Goal: Task Accomplishment & Management: Manage account settings

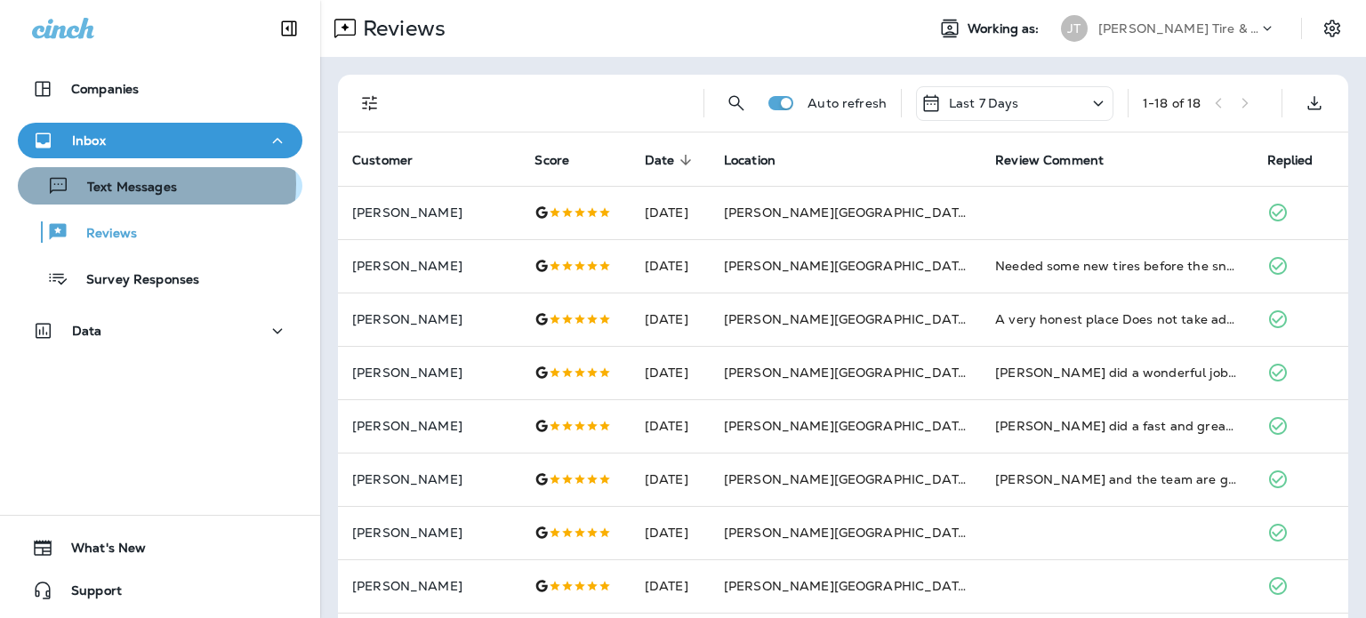
click at [156, 184] on p "Text Messages" at bounding box center [123, 188] width 108 height 17
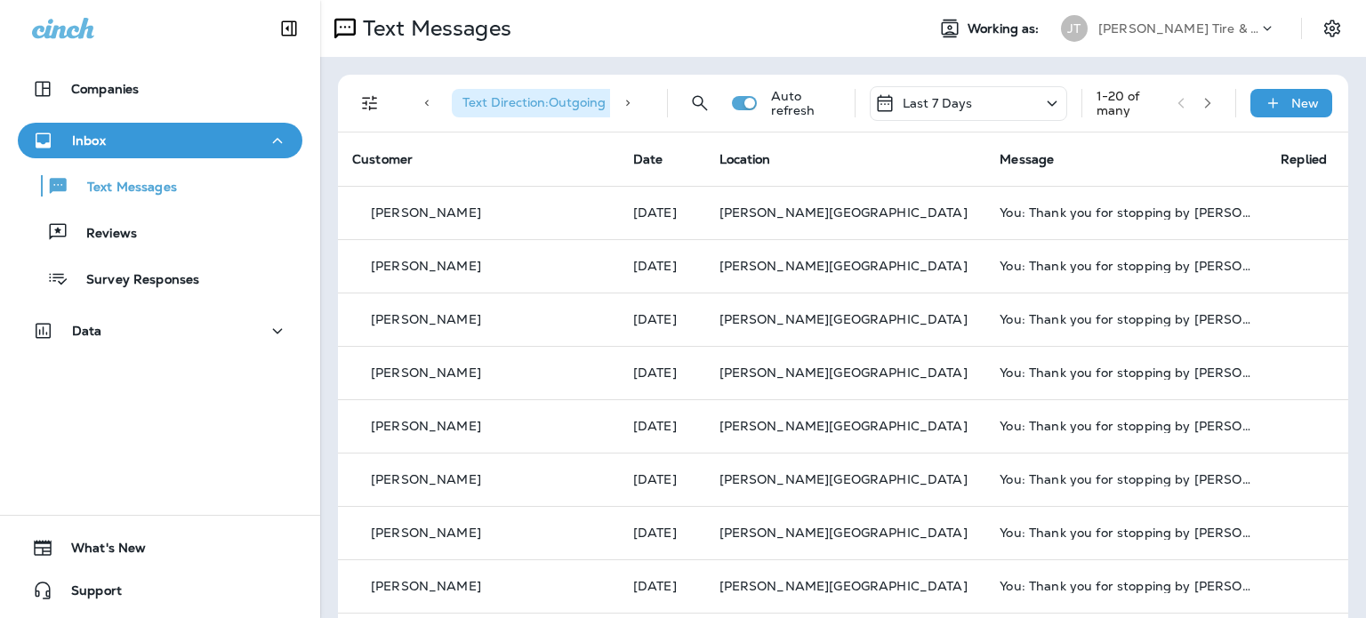
click at [423, 95] on div at bounding box center [427, 103] width 36 height 43
click at [349, 97] on div "Text Direction : Outgoing Auto refresh Last 7 Days 1 - 20 of many New" at bounding box center [843, 104] width 1010 height 58
click at [381, 97] on button "Filters" at bounding box center [370, 103] width 36 height 36
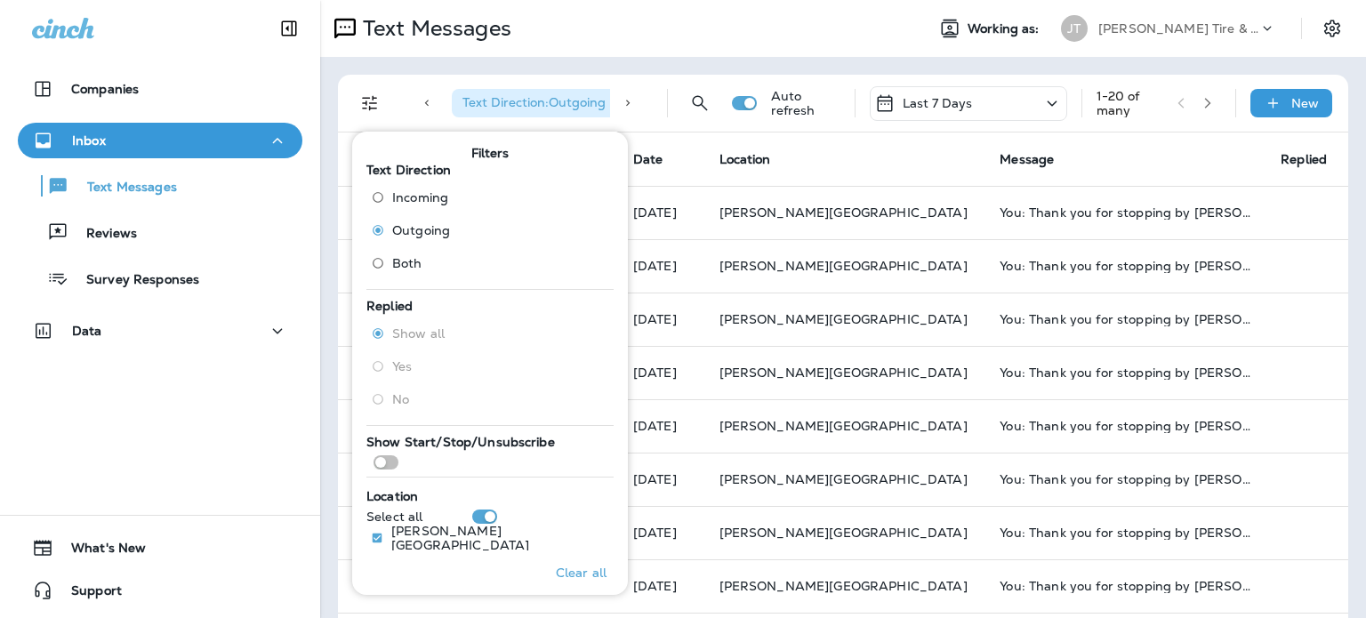
click at [438, 195] on span "Incoming" at bounding box center [420, 197] width 56 height 14
click at [377, 99] on icon "Filters" at bounding box center [369, 102] width 21 height 21
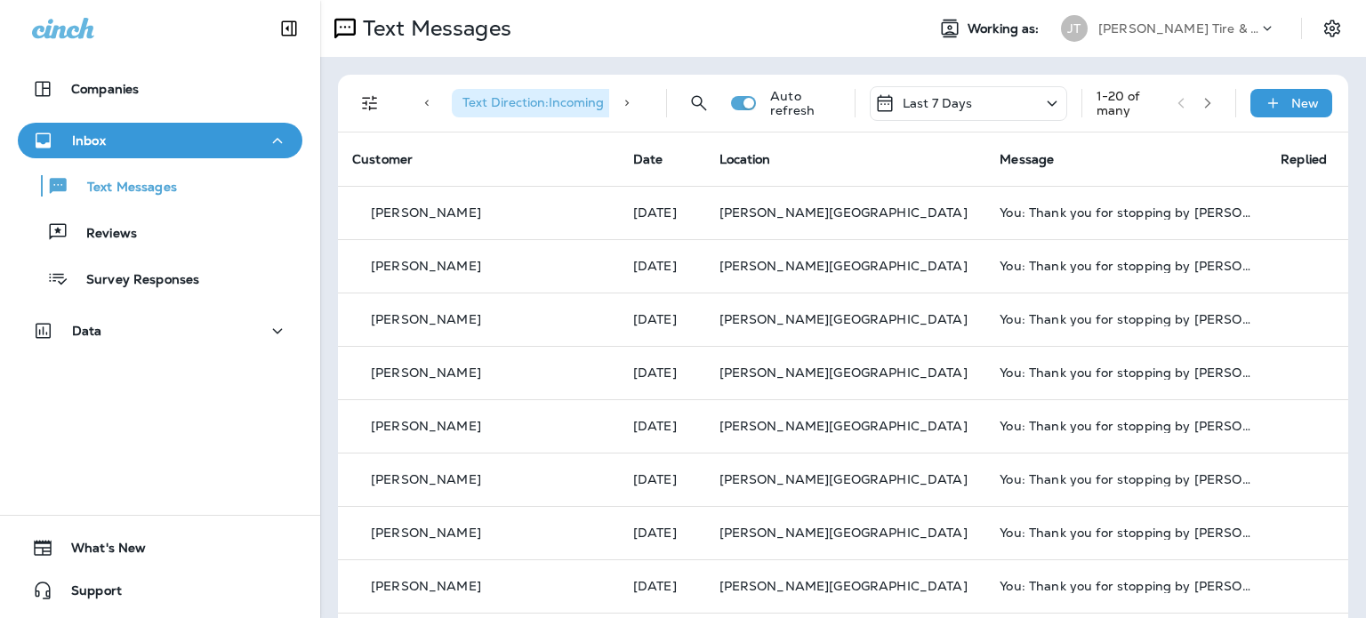
click at [531, 94] on span "Text Direction : Incoming" at bounding box center [532, 102] width 141 height 16
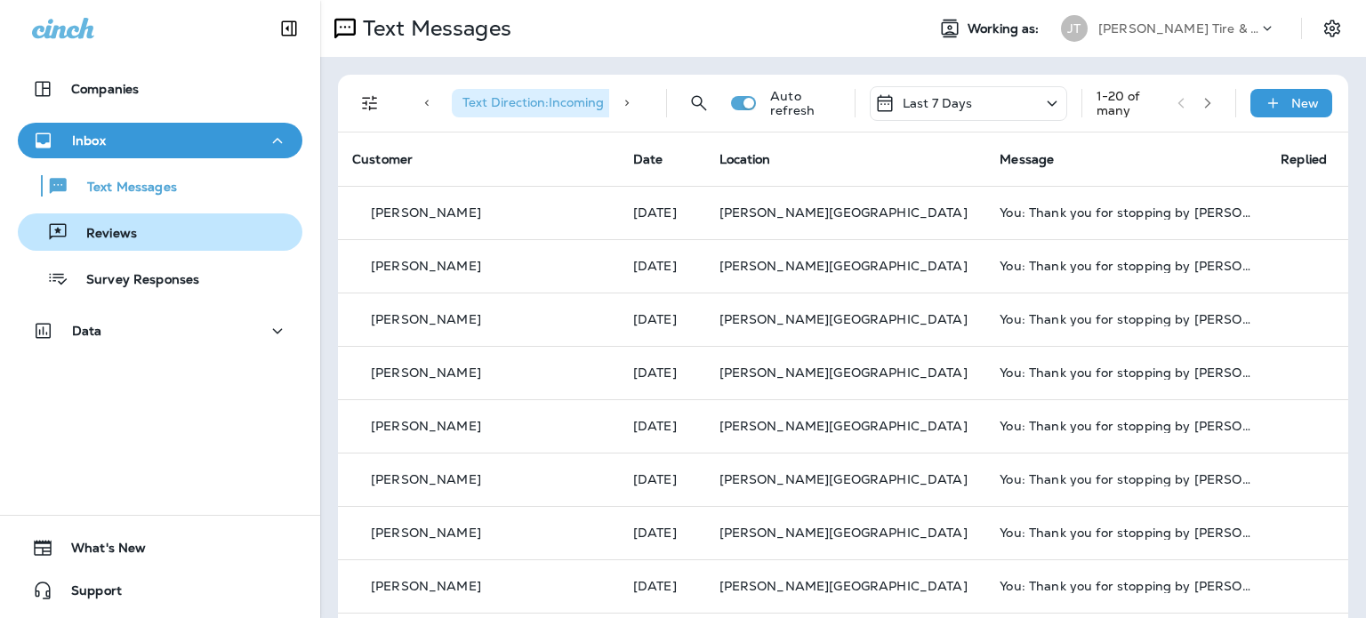
click at [125, 237] on p "Reviews" at bounding box center [102, 234] width 68 height 17
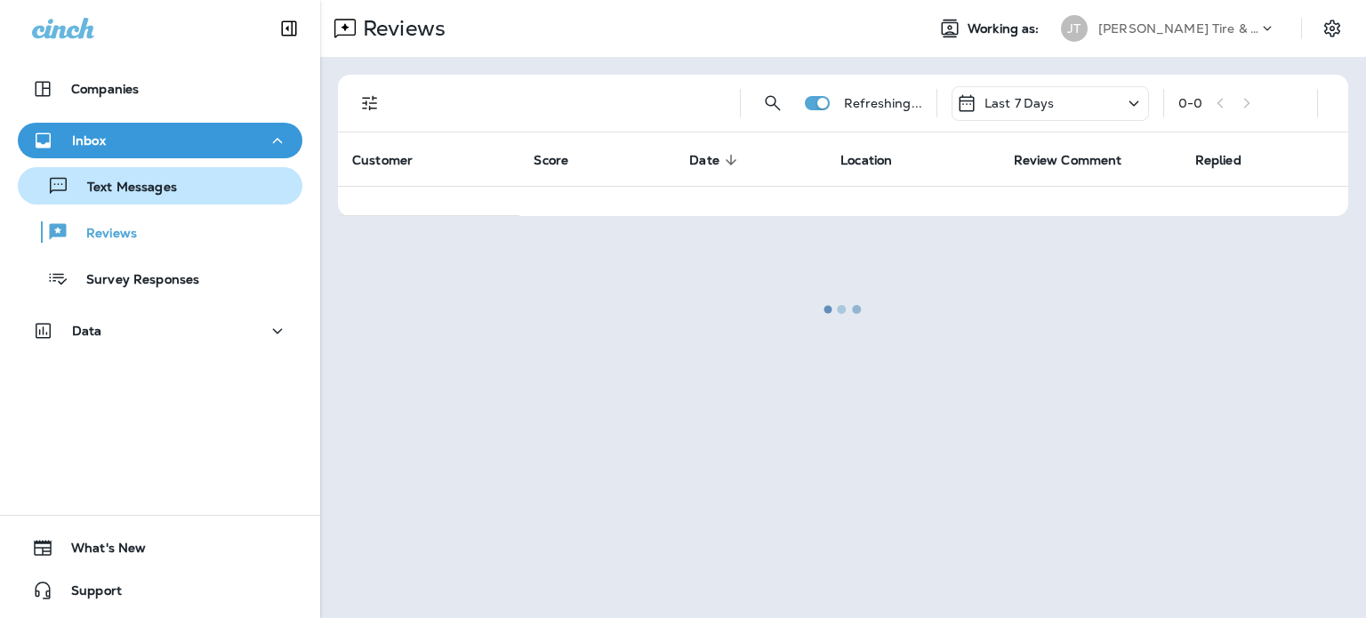
click at [164, 173] on div "Text Messages" at bounding box center [101, 186] width 152 height 27
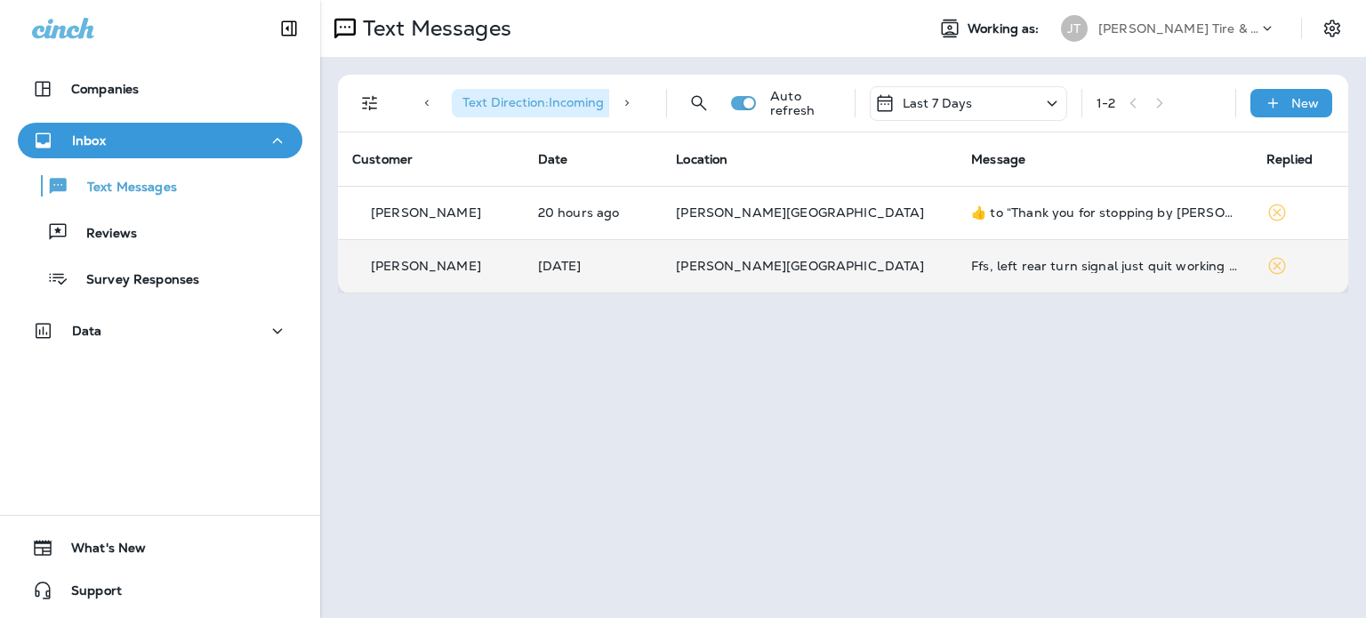
click at [971, 260] on div "Ffs, left rear turn signal just quit working again" at bounding box center [1104, 266] width 267 height 14
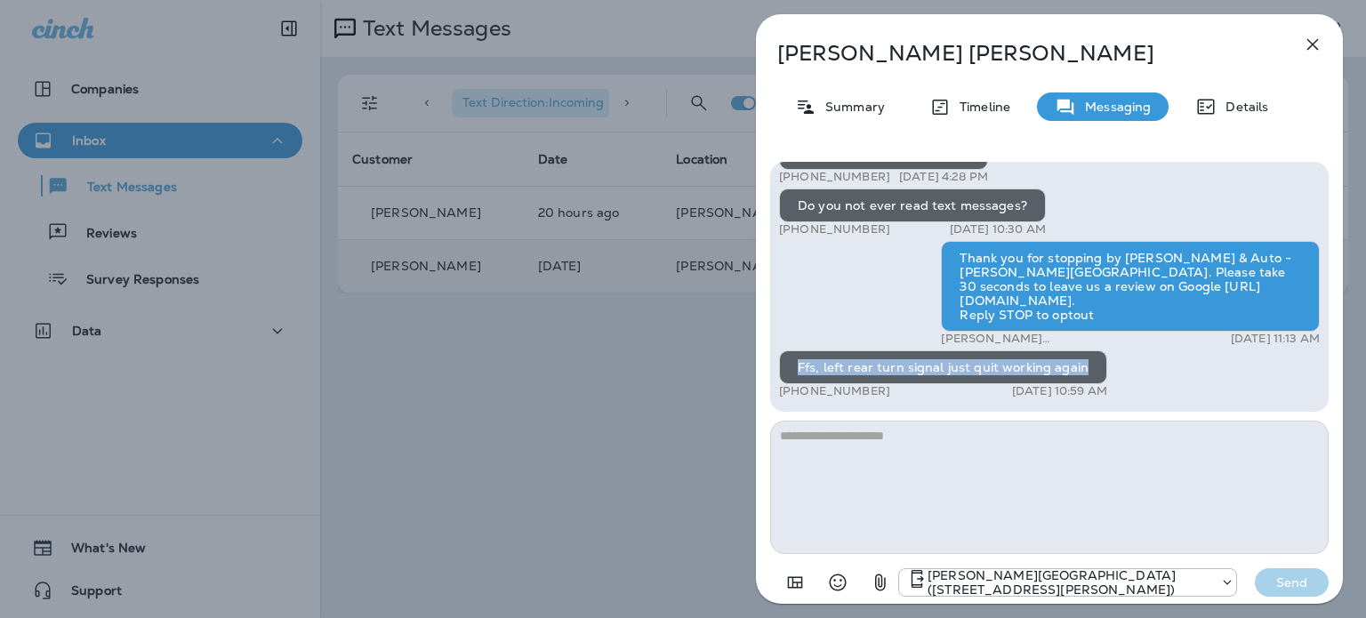
drag, startPoint x: 1149, startPoint y: 325, endPoint x: 798, endPoint y: 330, distance: 350.4
click at [798, 330] on div "Thank you for stopping by [PERSON_NAME] & Auto - [PERSON_NAME][GEOGRAPHIC_DATA]…" at bounding box center [1049, 162] width 541 height 482
click at [810, 350] on div "Ffs, left rear turn signal just quit working again" at bounding box center [943, 367] width 328 height 34
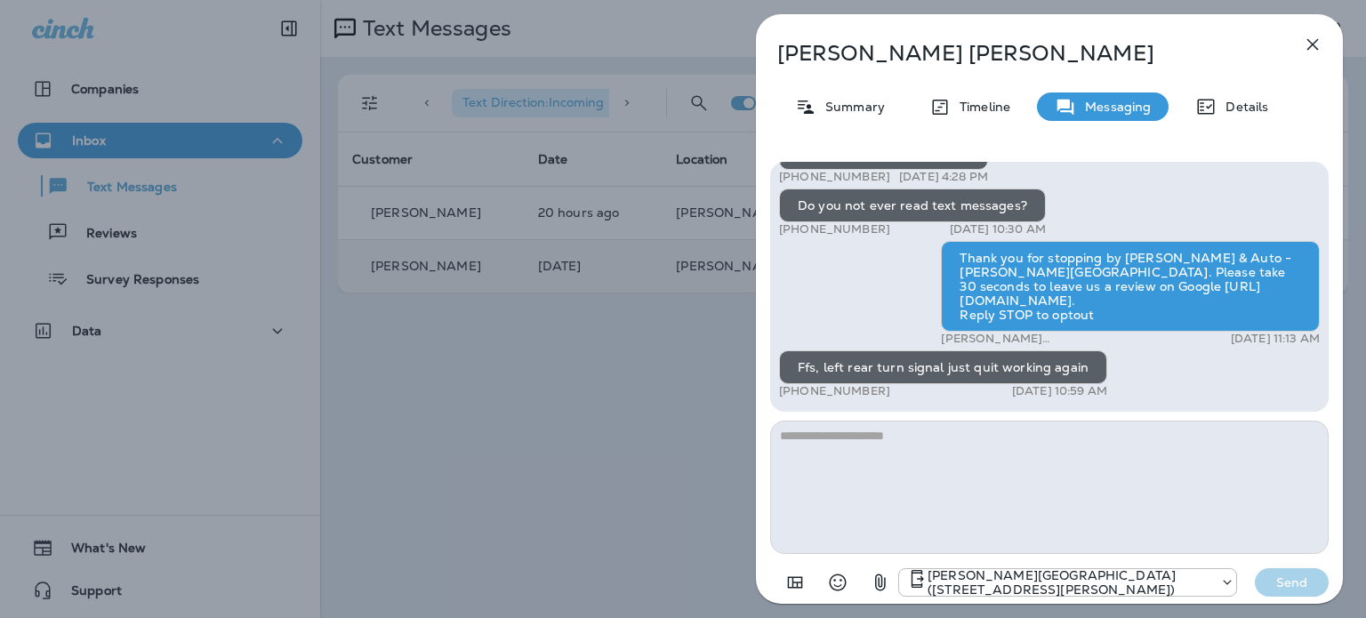
click at [1295, 45] on button "button" at bounding box center [1313, 45] width 36 height 36
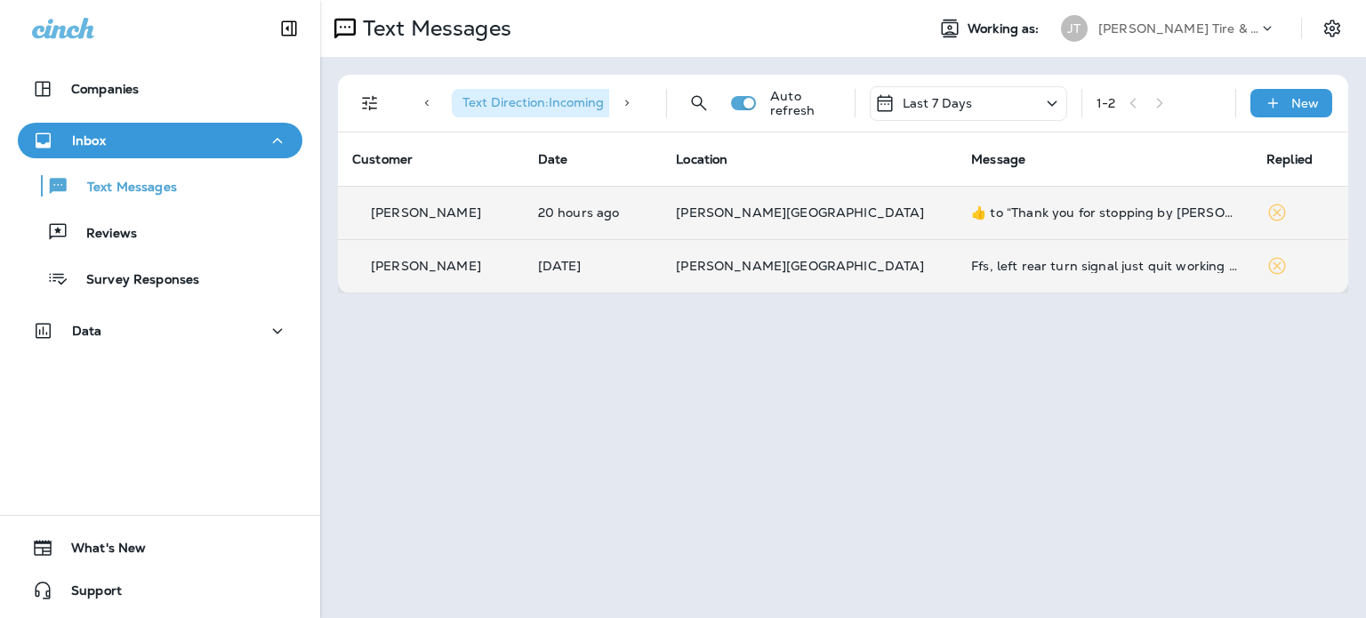
click at [1100, 221] on td "​👍​ to “ Thank you for stopping by [PERSON_NAME] & Auto - [PERSON_NAME][GEOGRAP…" at bounding box center [1104, 212] width 295 height 53
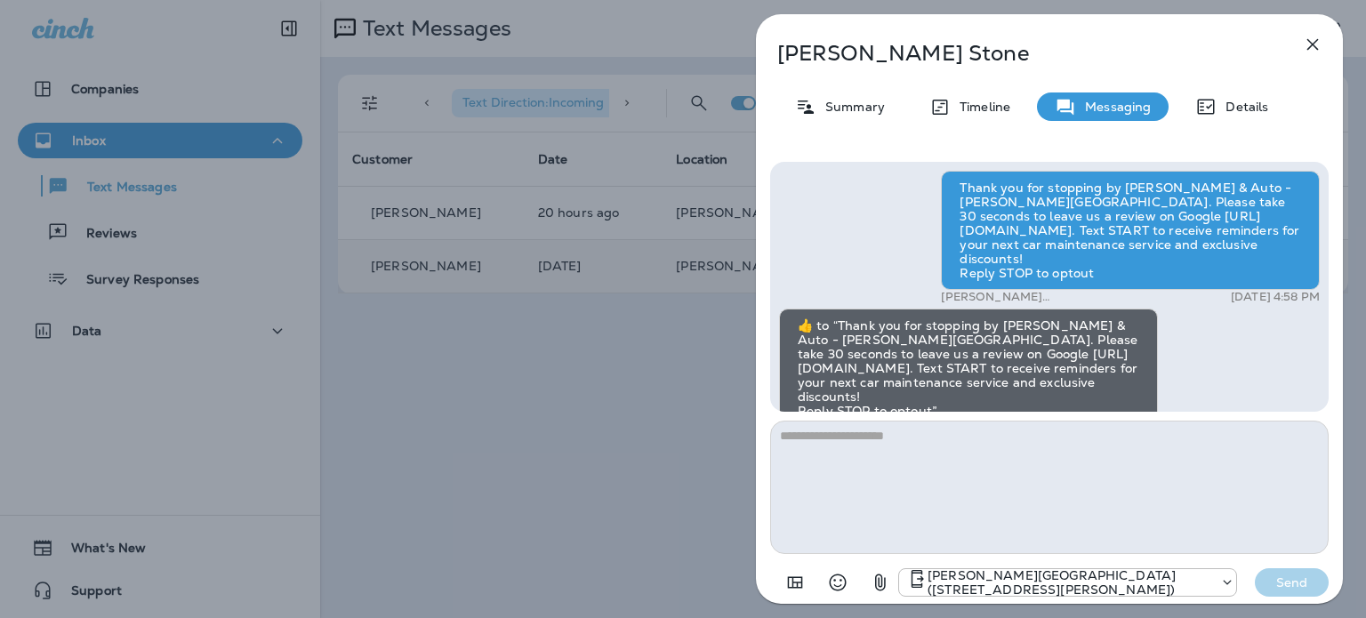
scroll to position [-139, 0]
click at [1311, 55] on icon "button" at bounding box center [1312, 44] width 21 height 21
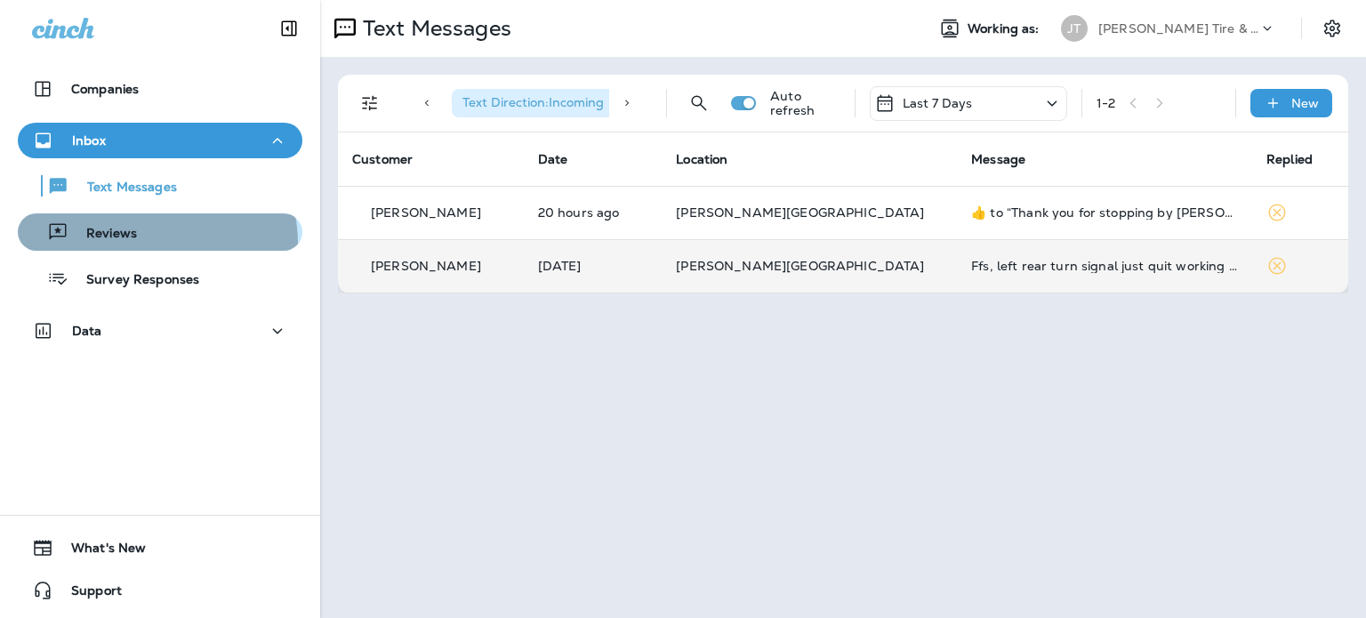
click at [135, 245] on div "Reviews" at bounding box center [81, 232] width 112 height 27
